Goal: Navigation & Orientation: Go to known website

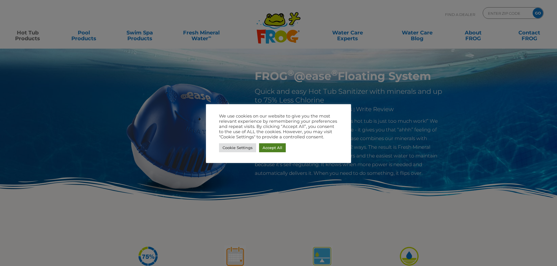
click at [271, 146] on link "Accept All" at bounding box center [272, 148] width 27 height 9
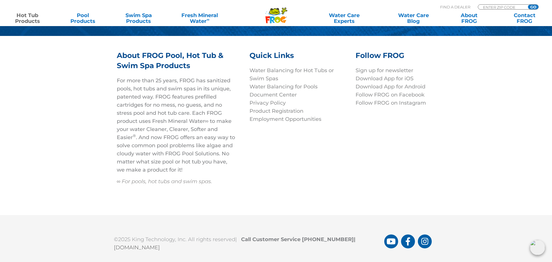
scroll to position [1997, 0]
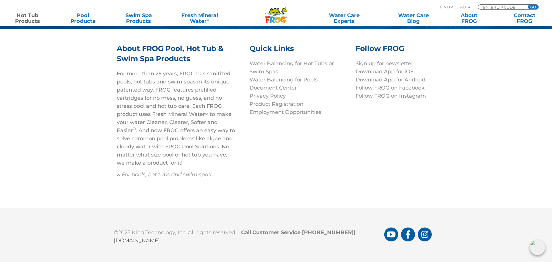
click at [160, 237] on link "[DOMAIN_NAME]" at bounding box center [137, 240] width 46 height 6
